Goal: Communication & Community: Answer question/provide support

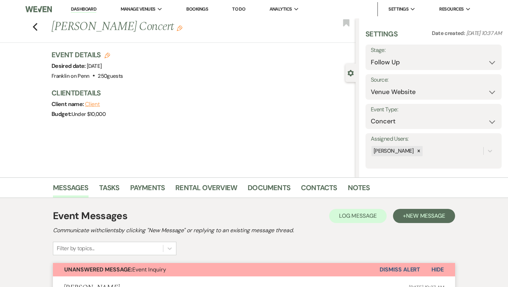
select select "9"
select select "5"
select select "8"
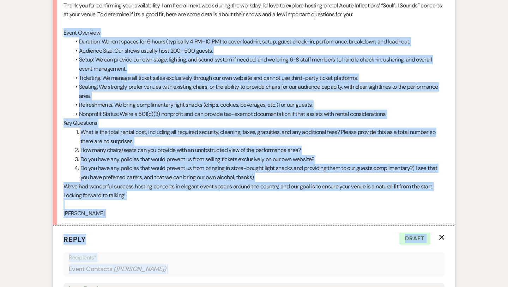
scroll to position [819, 0]
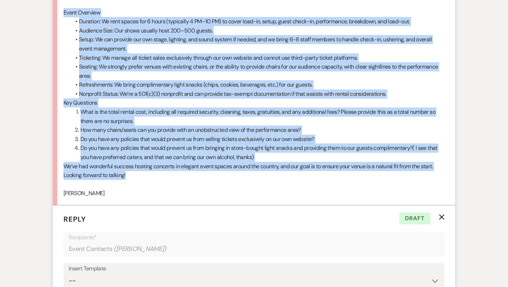
drag, startPoint x: 63, startPoint y: 127, endPoint x: 140, endPoint y: 174, distance: 90.0
click at [140, 174] on div "Hi [PERSON_NAME], Thank you for confirming your availability. I am free all nex…" at bounding box center [254, 85] width 381 height 226
copy div "Lorem Ipsumdol Sitametc: Ad elit seddoe tem 1 incid (utlaboree 1 DO–52 MA) al e…"
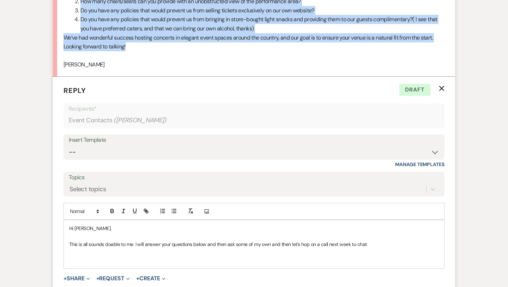
scroll to position [952, 0]
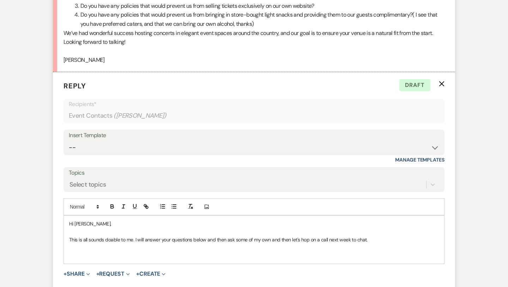
click at [378, 239] on p "This is all sounds doable to me. I will answer your questions below and then as…" at bounding box center [254, 239] width 370 height 8
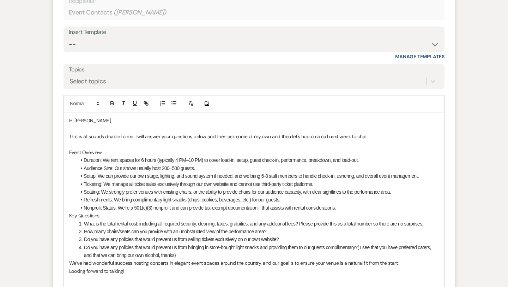
scroll to position [1055, 0]
click at [373, 160] on li "Duration: We rent spaces for 6 hours (typically 4 PM–10 PM) to cover load-in, s…" at bounding box center [257, 160] width 363 height 8
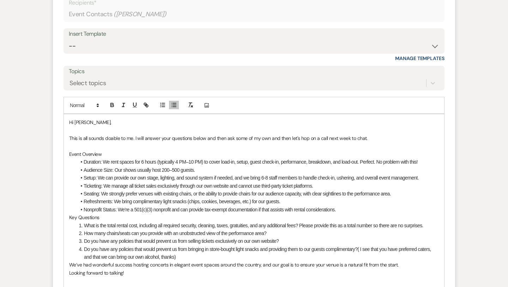
scroll to position [1050, 0]
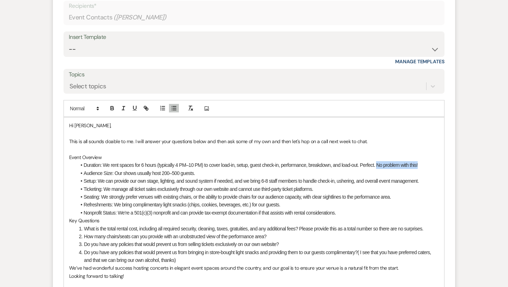
drag, startPoint x: 423, startPoint y: 165, endPoint x: 380, endPoint y: 166, distance: 42.4
click at [380, 166] on li "Duration: We rent spaces for 6 hours (typically 4 PM–10 PM) to cover load-in, s…" at bounding box center [257, 165] width 363 height 8
click at [113, 108] on icon "button" at bounding box center [112, 109] width 3 height 2
click at [231, 174] on li "Audience Size: Our shows usually host 200–500 guests." at bounding box center [257, 173] width 363 height 8
drag, startPoint x: 263, startPoint y: 172, endPoint x: 196, endPoint y: 172, distance: 67.1
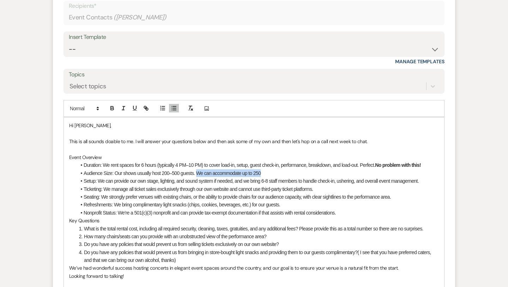
click at [196, 172] on li "Audience Size: Our shows usually host 200–500 guests. We can accommodate up to …" at bounding box center [257, 173] width 363 height 8
click at [111, 108] on icon "button" at bounding box center [112, 109] width 3 height 2
click at [217, 185] on li "Ticketing: We manage all ticket sales exclusively through our own website and c…" at bounding box center [257, 189] width 363 height 8
click at [429, 181] on li "Setup: We can provide our own stage, lighting, and sound system if needed, and …" at bounding box center [257, 181] width 363 height 8
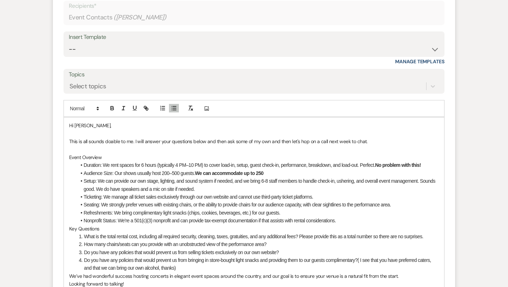
drag, startPoint x: 83, startPoint y: 187, endPoint x: 216, endPoint y: 189, distance: 133.5
click at [216, 189] on li "Setup: We can provide our own stage, lighting, and sound system if needed, and …" at bounding box center [257, 185] width 363 height 16
click at [112, 108] on icon "button" at bounding box center [112, 109] width 3 height 2
click at [240, 183] on span "Setup: We can provide our own stage, lighting, and sound system if needed, and …" at bounding box center [251, 181] width 335 height 6
click at [330, 199] on li "Ticketing: We manage all ticket sales exclusively through our own website and c…" at bounding box center [257, 197] width 363 height 8
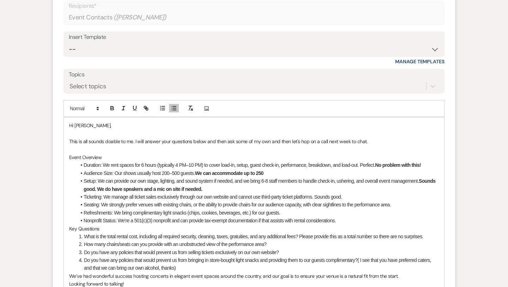
drag, startPoint x: 346, startPoint y: 196, endPoint x: 317, endPoint y: 196, distance: 29.0
click at [317, 196] on span "Ticketing: We manage all ticket sales exclusively through our own website and c…" at bounding box center [213, 197] width 258 height 6
click at [112, 110] on icon "button" at bounding box center [112, 109] width 3 height 2
click at [264, 219] on span "Nonprofit Status: We’re a 501(c)(3) nonprofit and can provide tax-exempt docume…" at bounding box center [210, 220] width 252 height 6
click at [402, 208] on li "Seating: We strongly prefer venues with existing chairs, or the ability to prov…" at bounding box center [257, 205] width 363 height 8
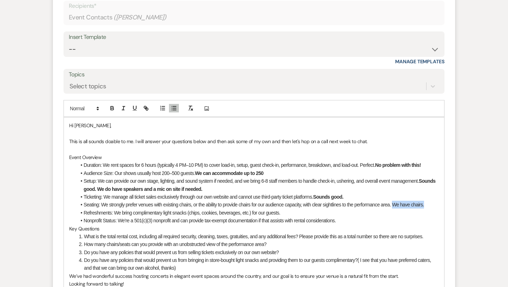
drag, startPoint x: 395, startPoint y: 203, endPoint x: 432, endPoint y: 205, distance: 37.1
click at [432, 205] on li "Seating: We strongly prefer venues with existing chairs, or the ability to prov…" at bounding box center [257, 205] width 363 height 8
click at [111, 107] on icon "button" at bounding box center [112, 107] width 2 height 2
click at [289, 214] on li "Refreshments: We bring complimentary light snacks (chips, cookies, beverages, e…" at bounding box center [257, 213] width 363 height 8
drag, startPoint x: 284, startPoint y: 212, endPoint x: 330, endPoint y: 212, distance: 45.9
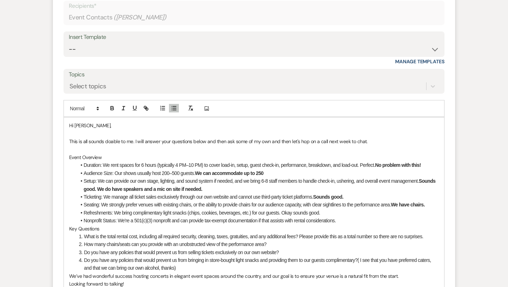
click at [330, 212] on li "Refreshments: We bring complimentary light snacks (chips, cookies, beverages, e…" at bounding box center [257, 213] width 363 height 8
click at [114, 109] on icon "button" at bounding box center [112, 109] width 3 height 2
click at [158, 223] on li "Nonprofit Status: We’re a 501(c)(3) nonprofit and can provide tax-exempt docume…" at bounding box center [257, 220] width 363 height 8
click at [357, 222] on li "Nonprofit Status: We’re a 501(c)(3) nonprofit and can provide tax-exempt docume…" at bounding box center [257, 220] width 363 height 8
drag, startPoint x: 364, startPoint y: 220, endPoint x: 340, endPoint y: 220, distance: 24.0
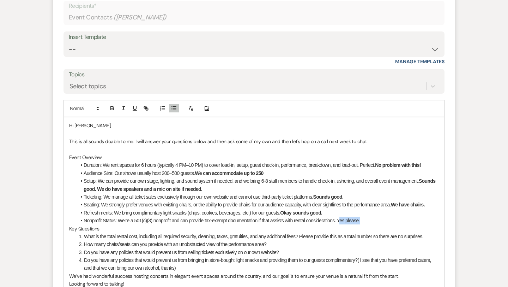
click at [340, 220] on li "Nonprofit Status: We’re a 501(c)(3) nonprofit and can provide tax-exempt docume…" at bounding box center [257, 220] width 363 height 8
click at [350, 223] on li "Nonprofit Status: We’re a 501(c)(3) nonprofit and can provide tax-exempt docume…" at bounding box center [257, 220] width 363 height 8
drag, startPoint x: 365, startPoint y: 219, endPoint x: 339, endPoint y: 218, distance: 26.1
click at [339, 218] on li "Nonprofit Status: We’re a 501(c)(3) nonprofit and can provide tax-exempt docume…" at bounding box center [257, 220] width 363 height 8
click at [112, 107] on icon "button" at bounding box center [112, 108] width 6 height 6
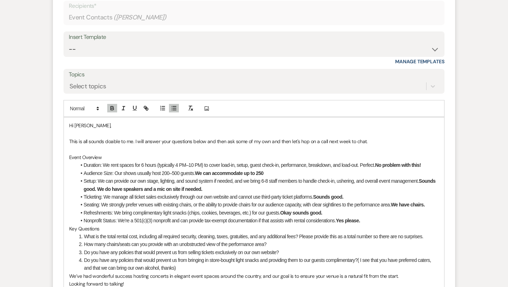
click at [158, 214] on span "Refreshments: We bring complimentary light snacks (chips, cookies, beverages, e…" at bounding box center [182, 213] width 197 height 6
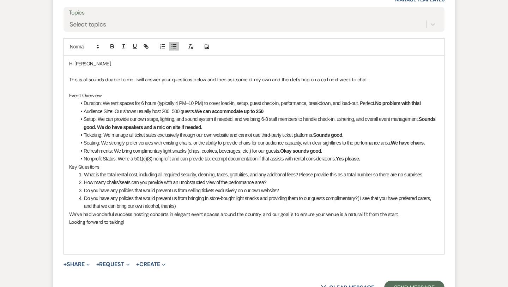
scroll to position [1113, 0]
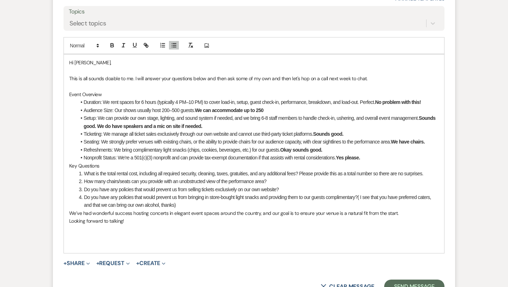
click at [281, 182] on li "How many chairs/seats can you provide with an unobstructed view of the performa…" at bounding box center [258, 181] width 363 height 8
drag, startPoint x: 279, startPoint y: 180, endPoint x: 269, endPoint y: 180, distance: 10.2
click at [269, 180] on li "How many chairs/seats can you provide with an unobstructed view of the performa…" at bounding box center [258, 181] width 363 height 8
click at [112, 47] on icon "button" at bounding box center [112, 46] width 3 height 2
click at [181, 202] on li "Do you have any policies that would prevent us from bringing in store-bought li…" at bounding box center [258, 201] width 363 height 16
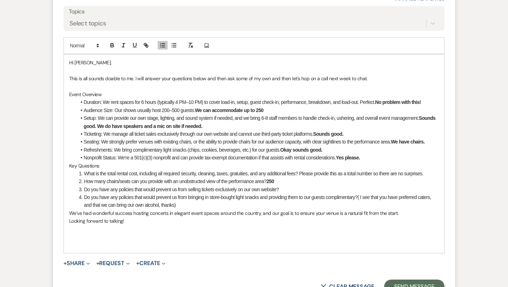
click at [299, 189] on li "Do you have any policies that would prevent us from selling tickets exclusively…" at bounding box center [258, 189] width 363 height 8
drag, startPoint x: 287, startPoint y: 188, endPoint x: 282, endPoint y: 188, distance: 5.6
click at [282, 188] on li "Do you have any policies that would prevent us from selling tickets exclusively…" at bounding box center [258, 189] width 363 height 8
click at [113, 47] on icon "button" at bounding box center [112, 46] width 3 height 2
click at [311, 189] on li "Do you have any policies that would prevent us from selling tickets exclusively…" at bounding box center [258, 189] width 363 height 8
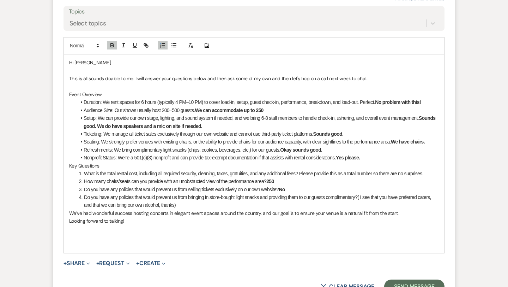
click at [213, 202] on li "Do you have any policies that would prevent us from bringing in store-bought li…" at bounding box center [258, 201] width 363 height 16
drag, startPoint x: 215, startPoint y: 204, endPoint x: 179, endPoint y: 204, distance: 36.0
click at [179, 204] on span "Do you have any policies that would prevent us from bringing in store-bought li…" at bounding box center [258, 200] width 348 height 13
click at [111, 46] on icon "button" at bounding box center [112, 46] width 3 height 2
click at [232, 203] on li "Do you have any policies that would prevent us from bringing in store-bought li…" at bounding box center [258, 201] width 363 height 16
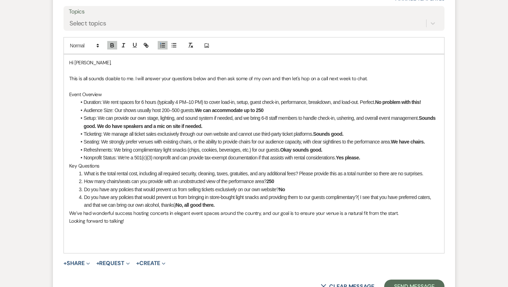
click at [68, 212] on div "Hi [PERSON_NAME], This is all sounds doable to me. I will answer your questions…" at bounding box center [254, 153] width 381 height 198
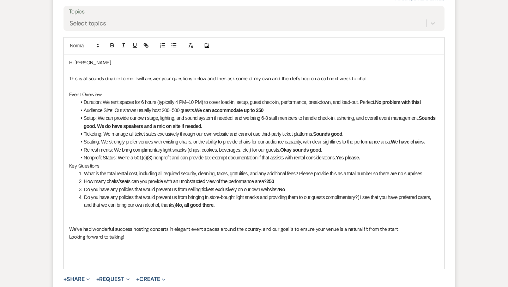
click at [74, 216] on p at bounding box center [254, 213] width 370 height 8
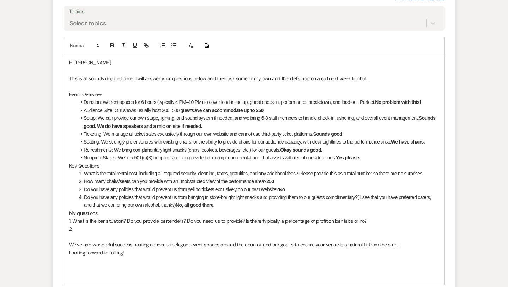
click at [72, 222] on p "1. What is the bar situation? Do you provide bartenders? Do you need us to prov…" at bounding box center [254, 221] width 370 height 8
click at [72, 229] on p "2." at bounding box center [254, 229] width 370 height 8
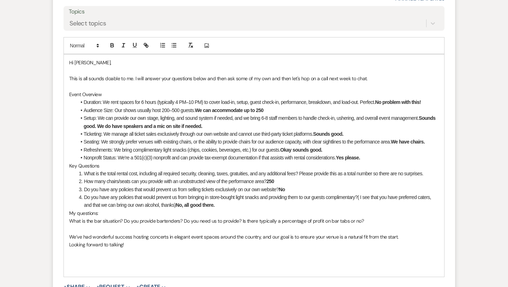
click at [69, 220] on p "What is the bar situation? Do you provide bartenders? Do you need us to provide…" at bounding box center [254, 221] width 370 height 8
click at [163, 45] on line "button" at bounding box center [163, 45] width 3 height 0
click at [378, 220] on li "What is the bar situation? Do you provide bartenders? Do you need us to provide…" at bounding box center [258, 221] width 363 height 8
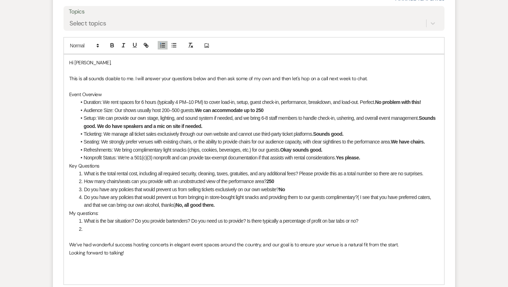
click at [431, 175] on li "What is the total rental cost, including all required security, cleaning, taxes…" at bounding box center [258, 173] width 363 height 8
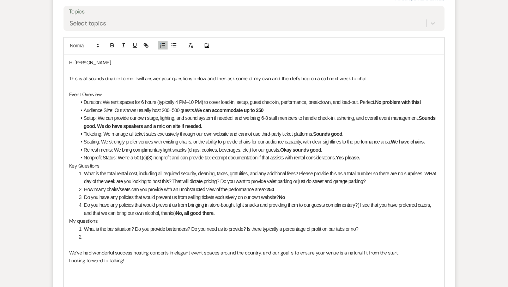
click at [434, 174] on span "What is the total rental cost, including all required security, cleaning, taxes…" at bounding box center [260, 177] width 353 height 13
click at [431, 182] on li "What is the total rental cost, including all required security, cleaning, taxes…" at bounding box center [258, 177] width 363 height 16
drag, startPoint x: 427, startPoint y: 171, endPoint x: 435, endPoint y: 181, distance: 13.1
click at [435, 181] on li "What is the total rental cost, including all required security, cleaning, taxes…" at bounding box center [258, 177] width 363 height 16
click at [115, 45] on icon "button" at bounding box center [112, 45] width 6 height 6
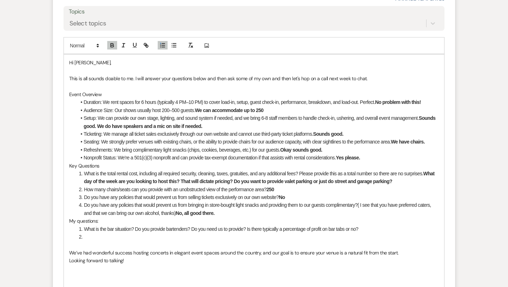
click at [95, 235] on li at bounding box center [258, 237] width 363 height 8
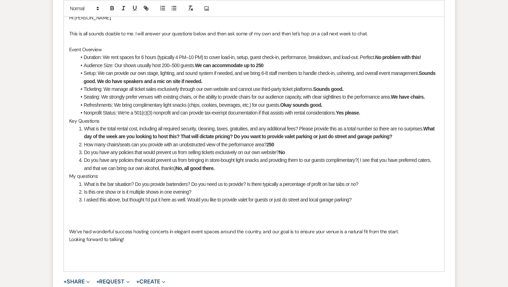
scroll to position [1158, 0]
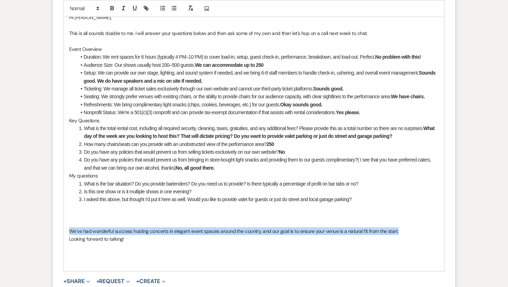
drag, startPoint x: 70, startPoint y: 228, endPoint x: 412, endPoint y: 233, distance: 341.8
click at [412, 233] on p "We’ve had wonderful success hosting concerts in elegant event spaces around the…" at bounding box center [254, 231] width 370 height 8
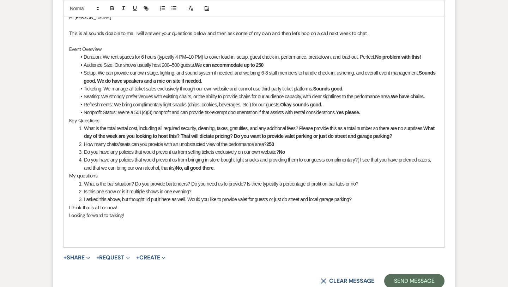
click at [377, 200] on li "I asked this above, but thought I'd put it here as well. Would you like to prov…" at bounding box center [258, 199] width 363 height 8
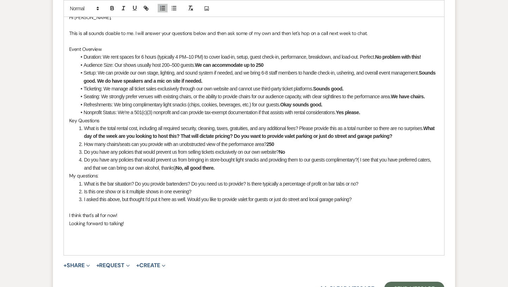
click at [133, 226] on p "Looking forward to talking!" at bounding box center [254, 223] width 370 height 8
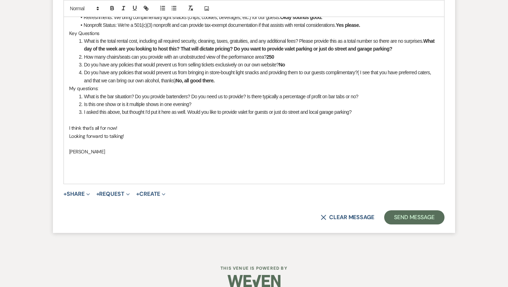
scroll to position [1255, 0]
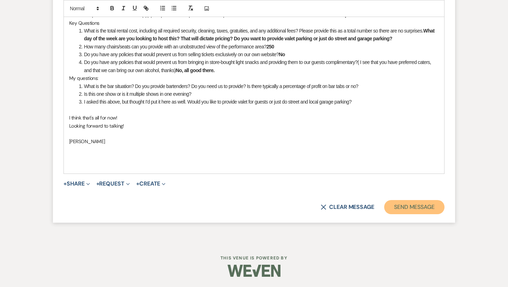
click at [401, 204] on button "Send Message" at bounding box center [414, 207] width 60 height 14
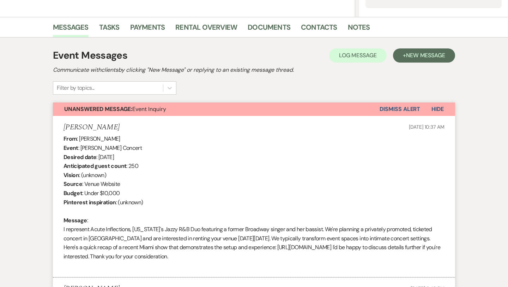
scroll to position [145, 0]
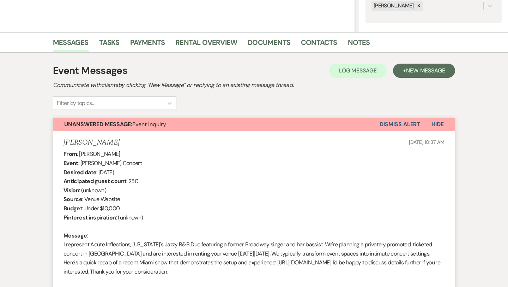
click at [404, 123] on button "Dismiss Alert" at bounding box center [400, 124] width 41 height 13
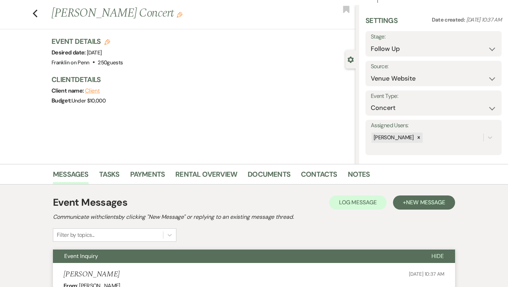
scroll to position [0, 0]
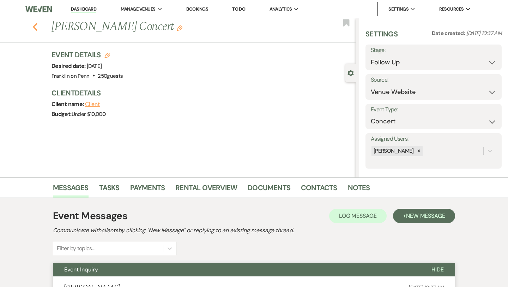
click at [34, 26] on use "button" at bounding box center [35, 27] width 5 height 8
select select "9"
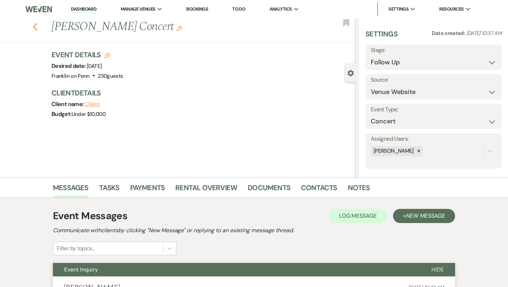
select select "9"
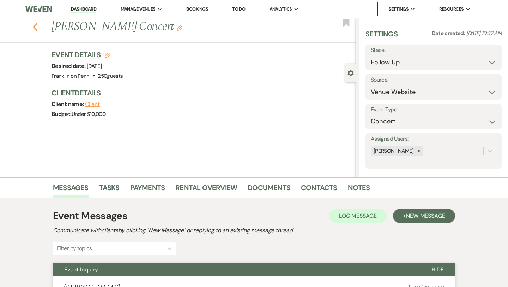
select select "9"
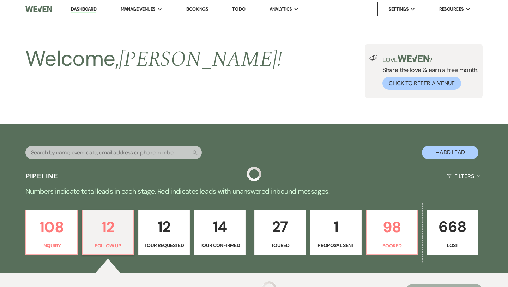
scroll to position [162, 0]
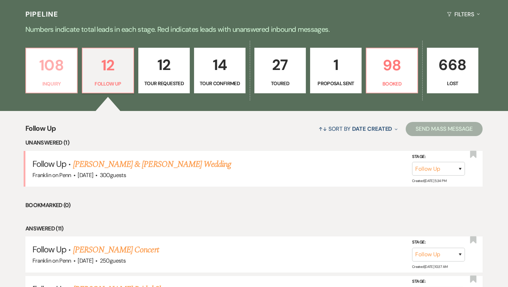
click at [56, 65] on p "108" at bounding box center [51, 65] width 42 height 24
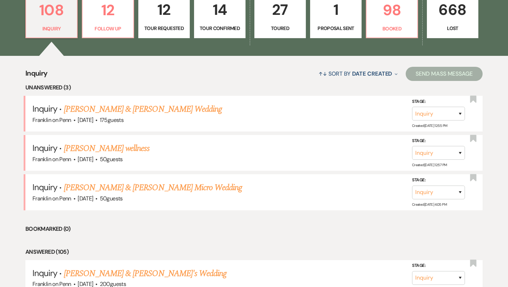
scroll to position [224, 0]
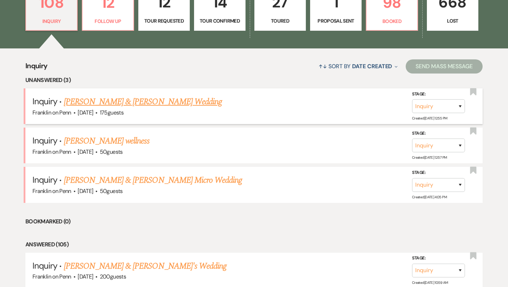
click at [167, 100] on link "[PERSON_NAME] & [PERSON_NAME] Wedding" at bounding box center [143, 101] width 158 height 13
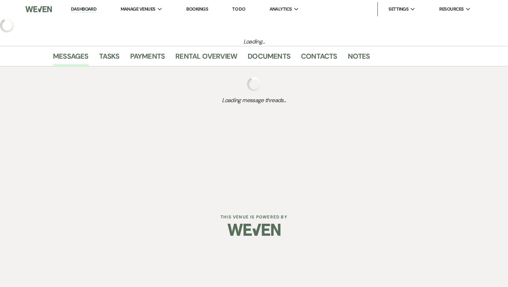
select select "1"
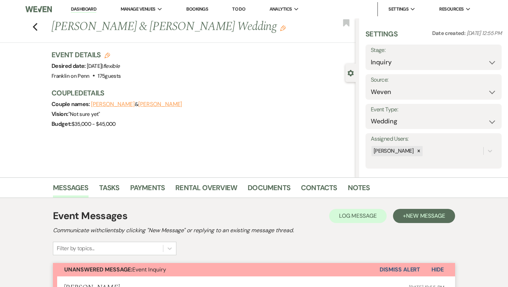
scroll to position [221, 0]
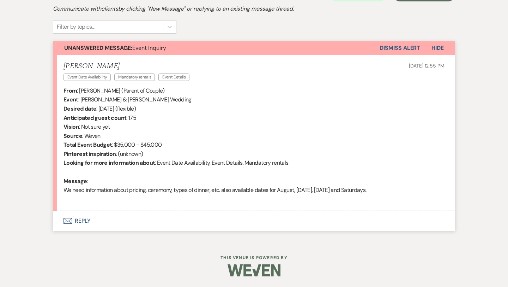
click at [85, 218] on button "Envelope Reply" at bounding box center [254, 221] width 402 height 20
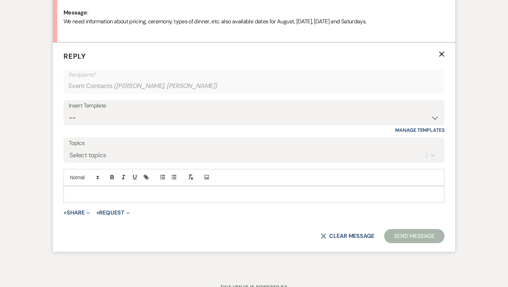
scroll to position [393, 0]
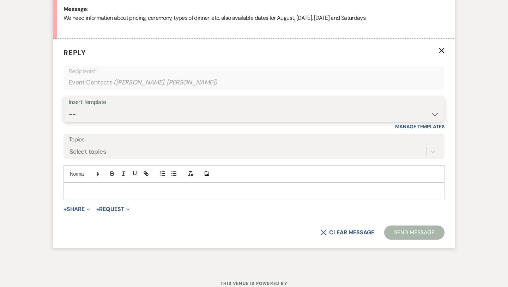
click at [106, 108] on select "-- Weven Planning Portal Introduction (Booked Events) Initial Inquiry Response …" at bounding box center [254, 114] width 371 height 14
select select "5894"
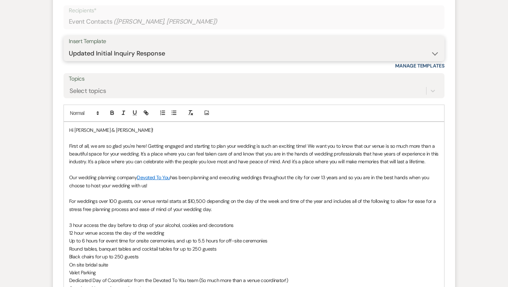
scroll to position [451, 0]
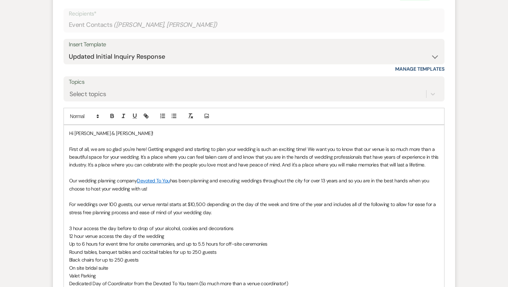
click at [436, 166] on p "First of all, we are so glad you're here! Getting engaged and starting to plan …" at bounding box center [254, 157] width 370 height 24
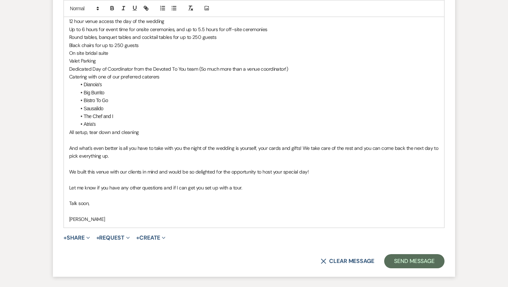
scroll to position [727, 0]
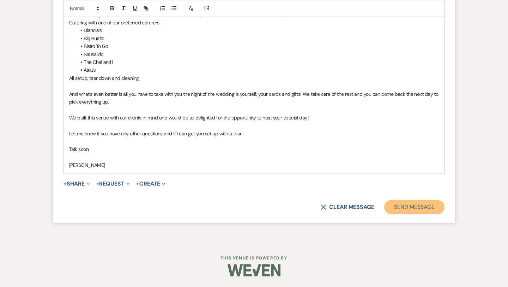
click at [406, 206] on button "Send Message" at bounding box center [414, 207] width 60 height 14
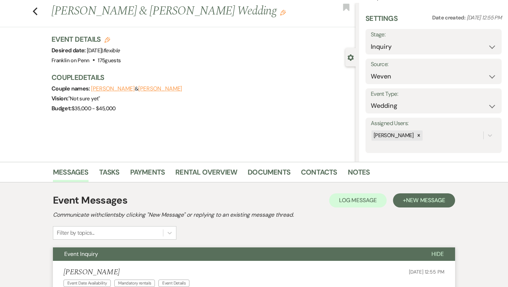
scroll to position [0, 0]
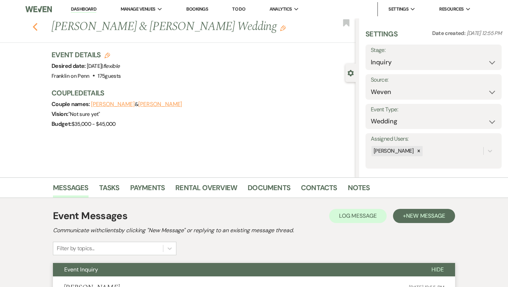
click at [36, 26] on icon "Previous" at bounding box center [34, 27] width 5 height 8
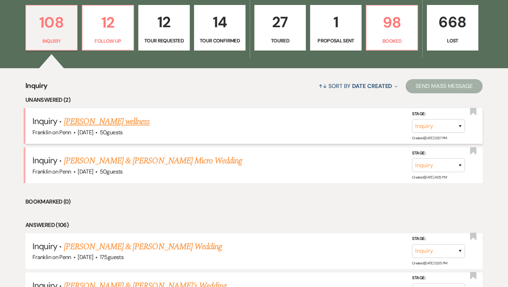
scroll to position [201, 0]
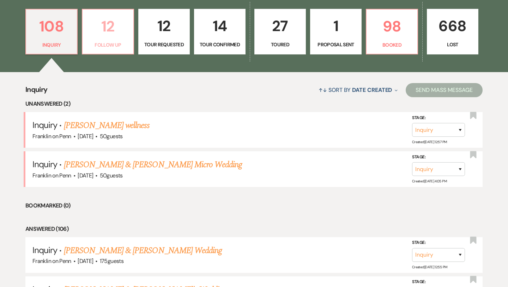
click at [112, 28] on p "12" at bounding box center [108, 26] width 42 height 24
select select "9"
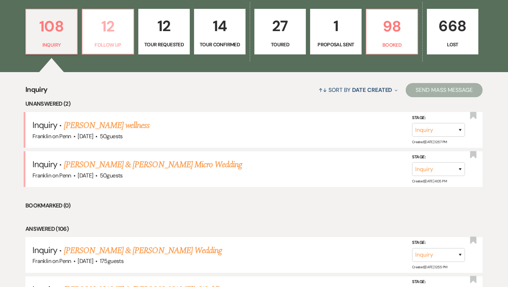
select select "9"
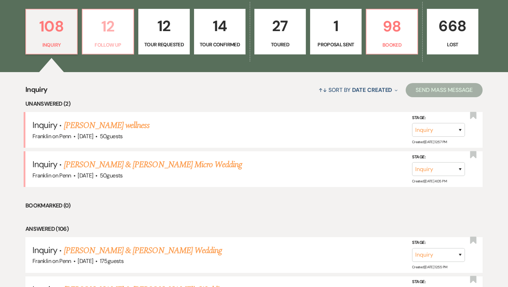
select select "9"
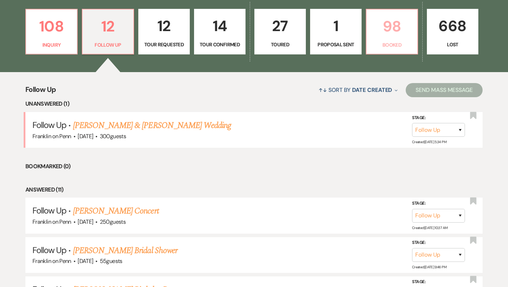
click at [388, 27] on p "98" at bounding box center [392, 26] width 42 height 24
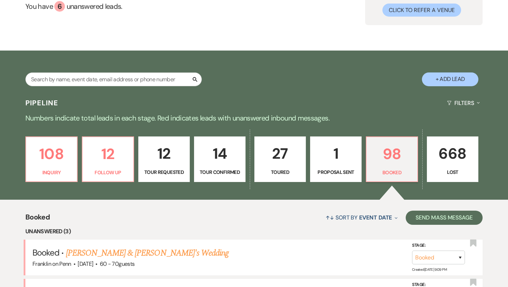
scroll to position [201, 0]
